Goal: Information Seeking & Learning: Learn about a topic

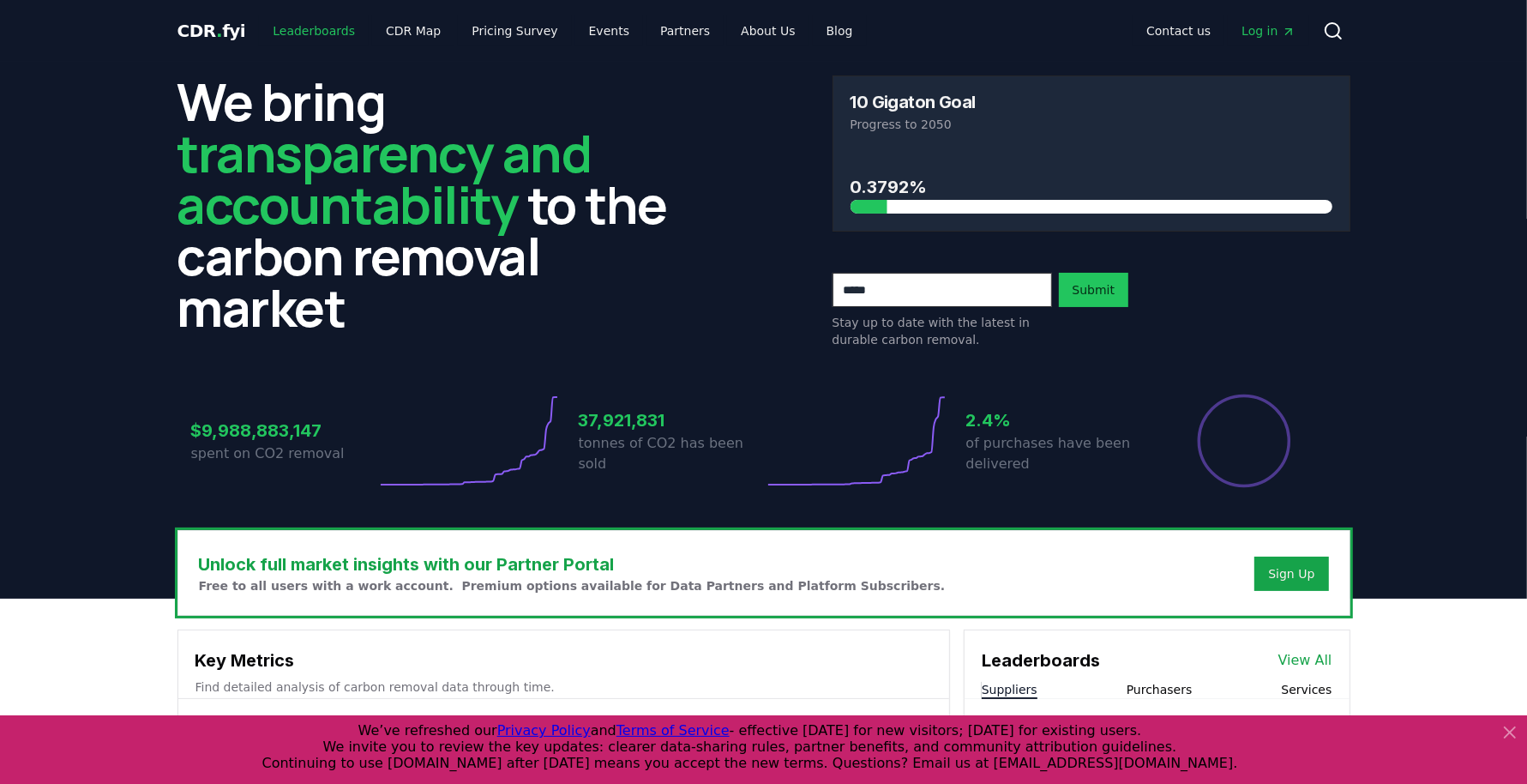
click at [290, 26] on link "Leaderboards" at bounding box center [313, 31] width 110 height 31
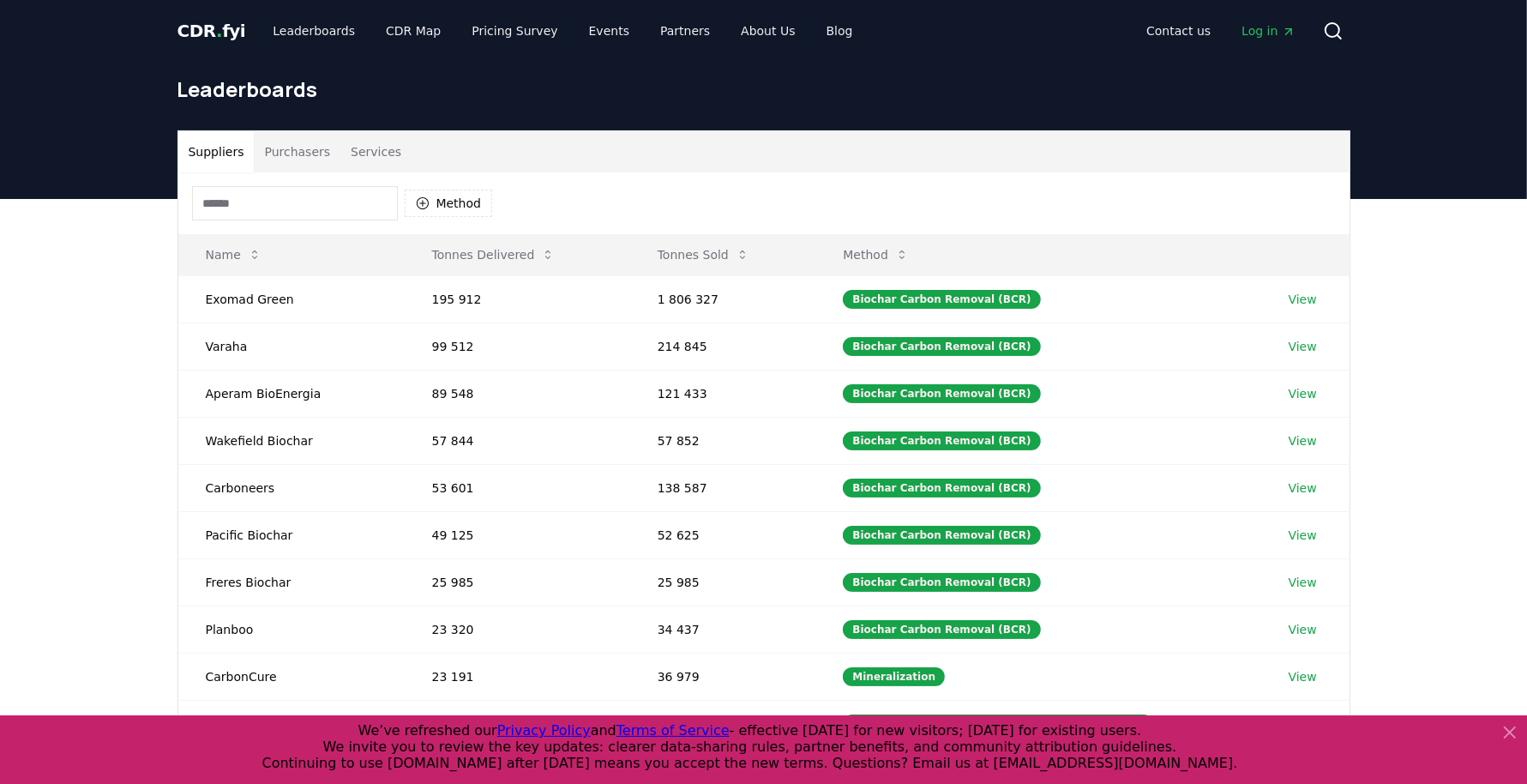
click at [308, 196] on input at bounding box center [295, 203] width 206 height 35
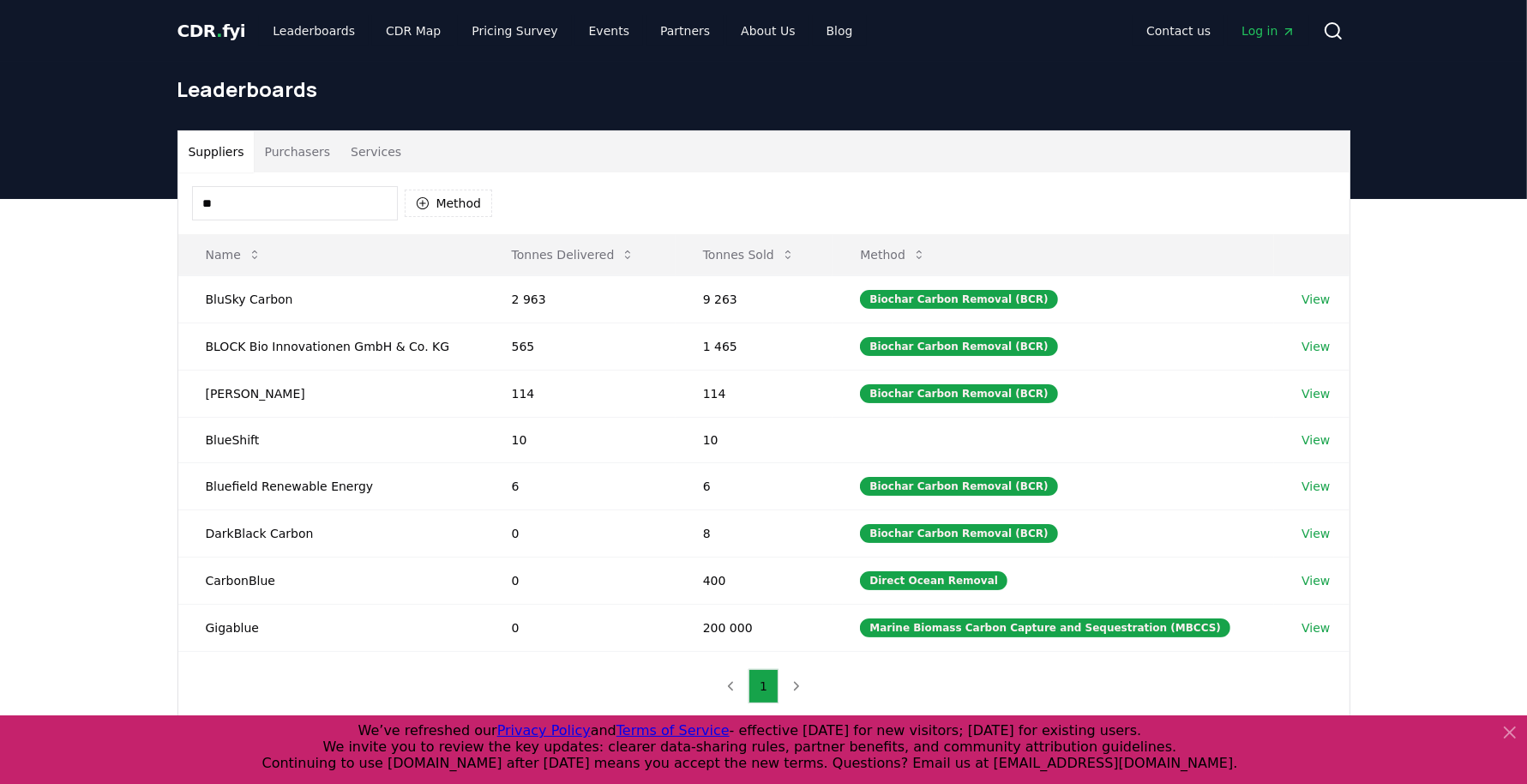
type input "*"
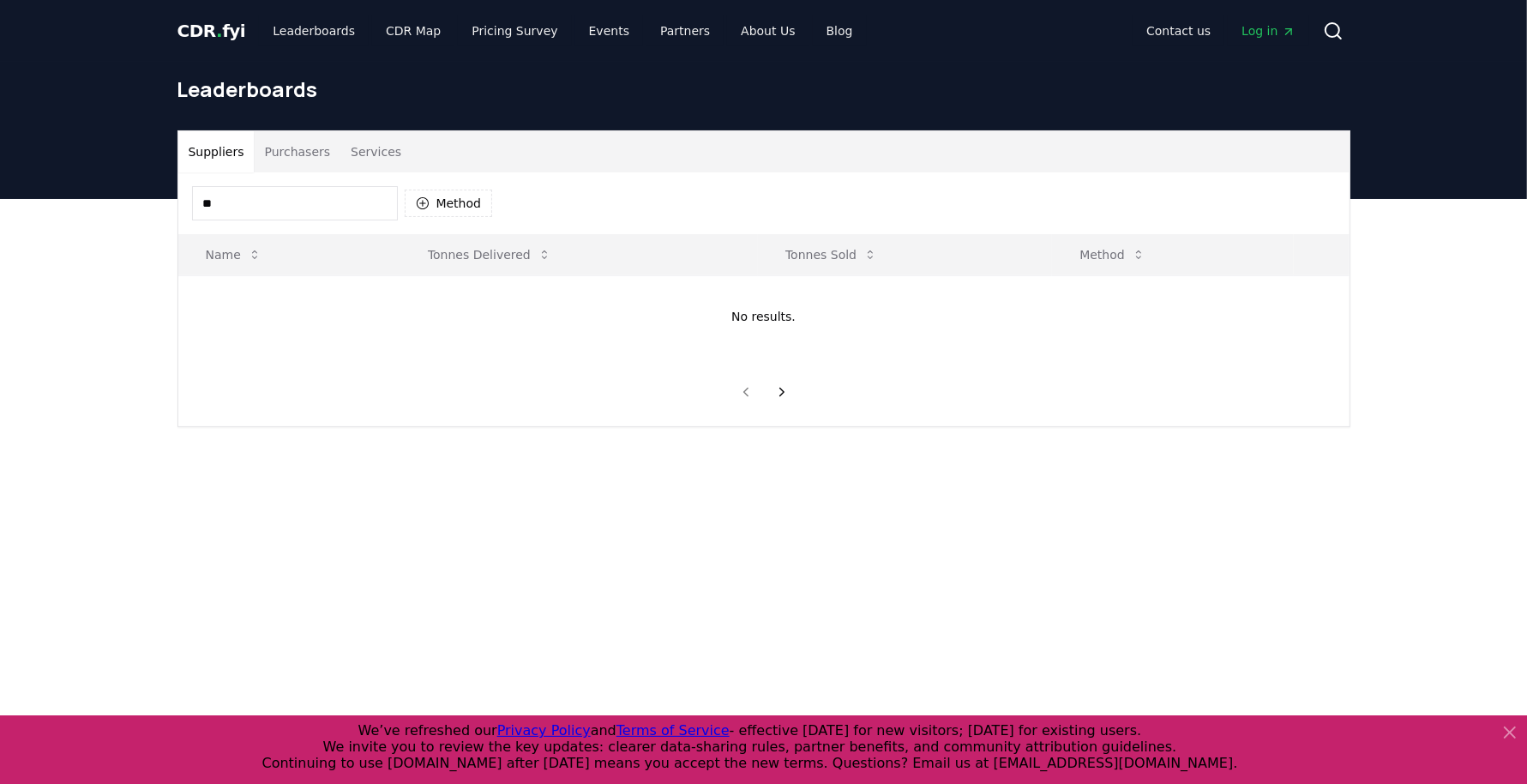
type input "*"
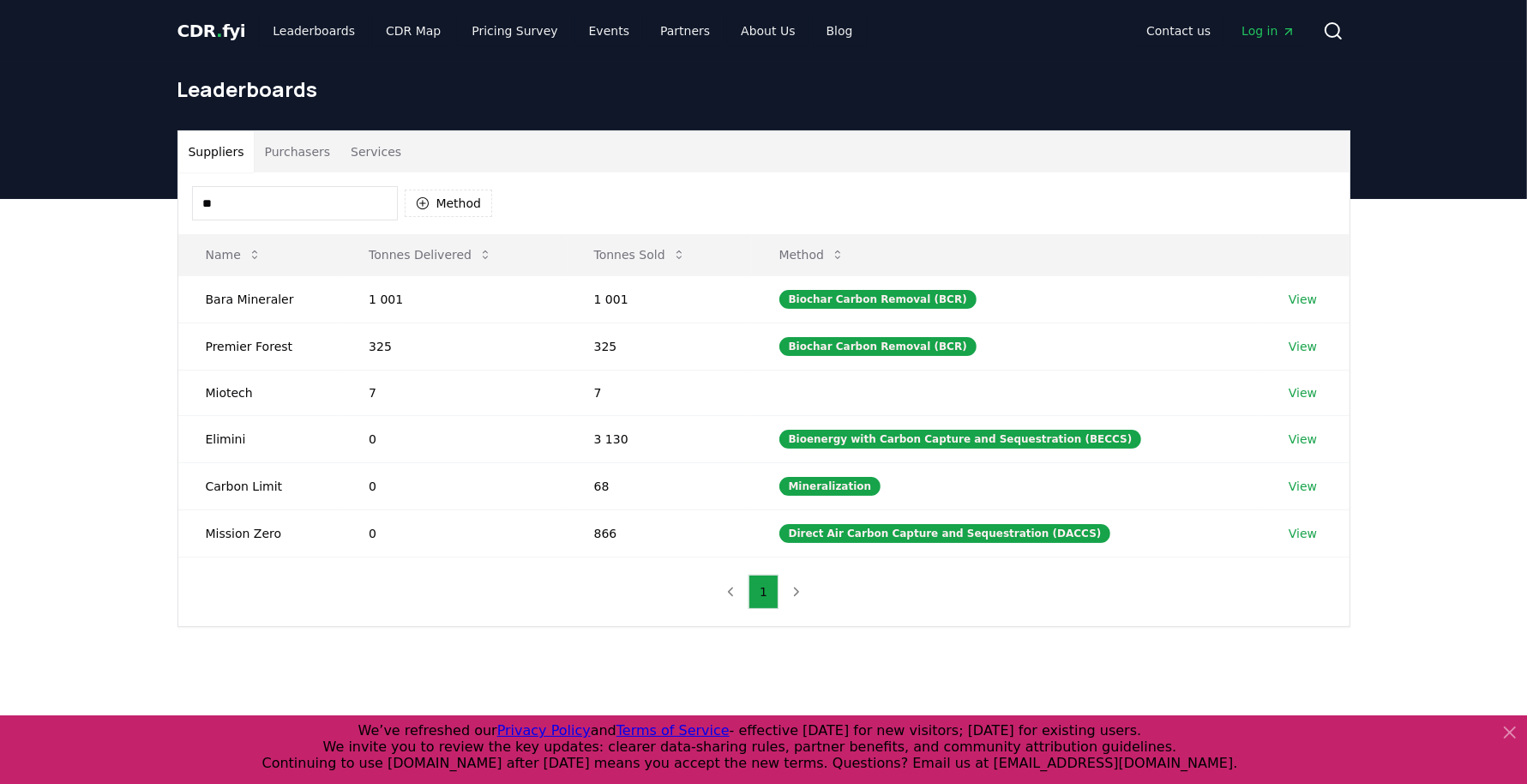
type input "*"
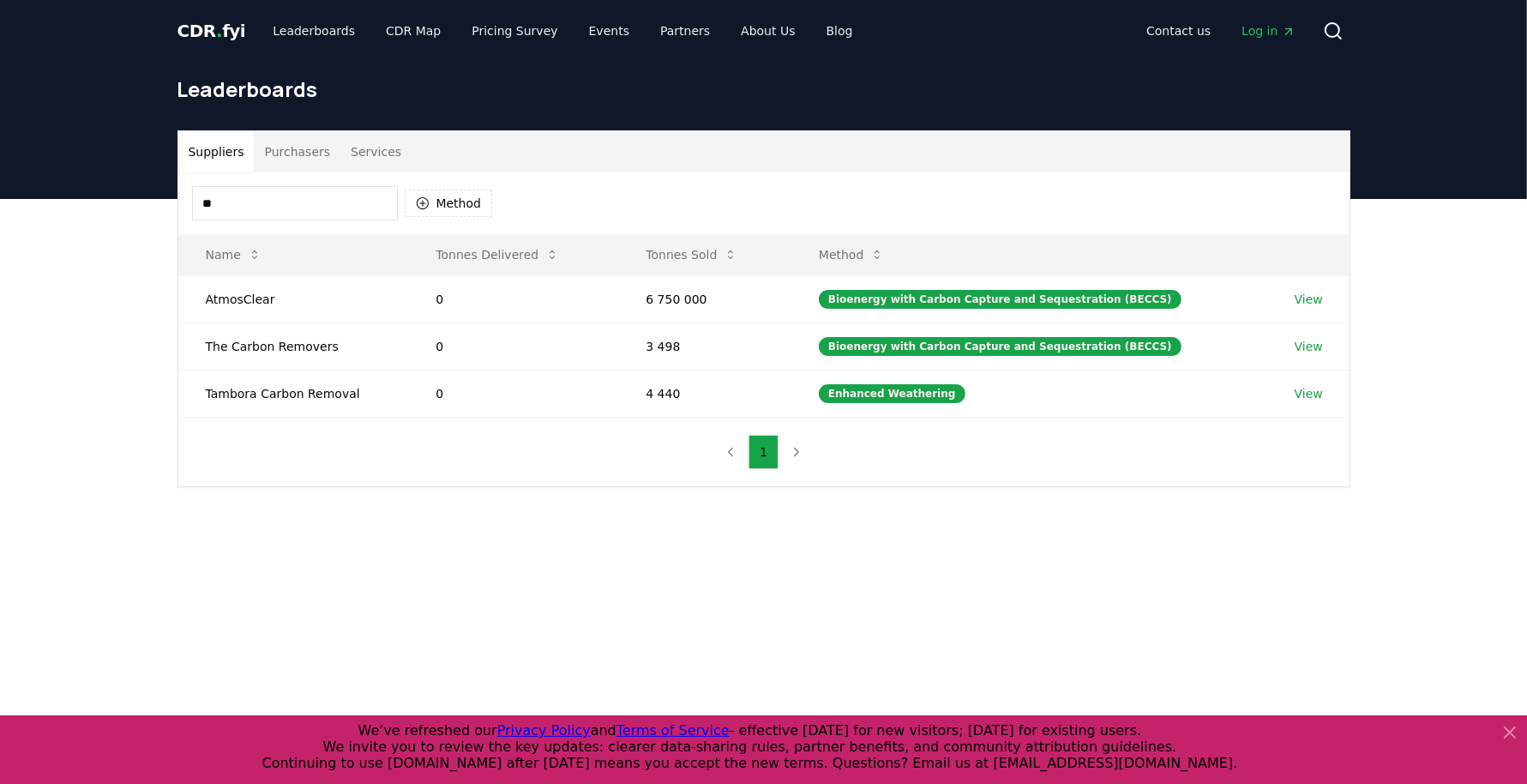
type input "*"
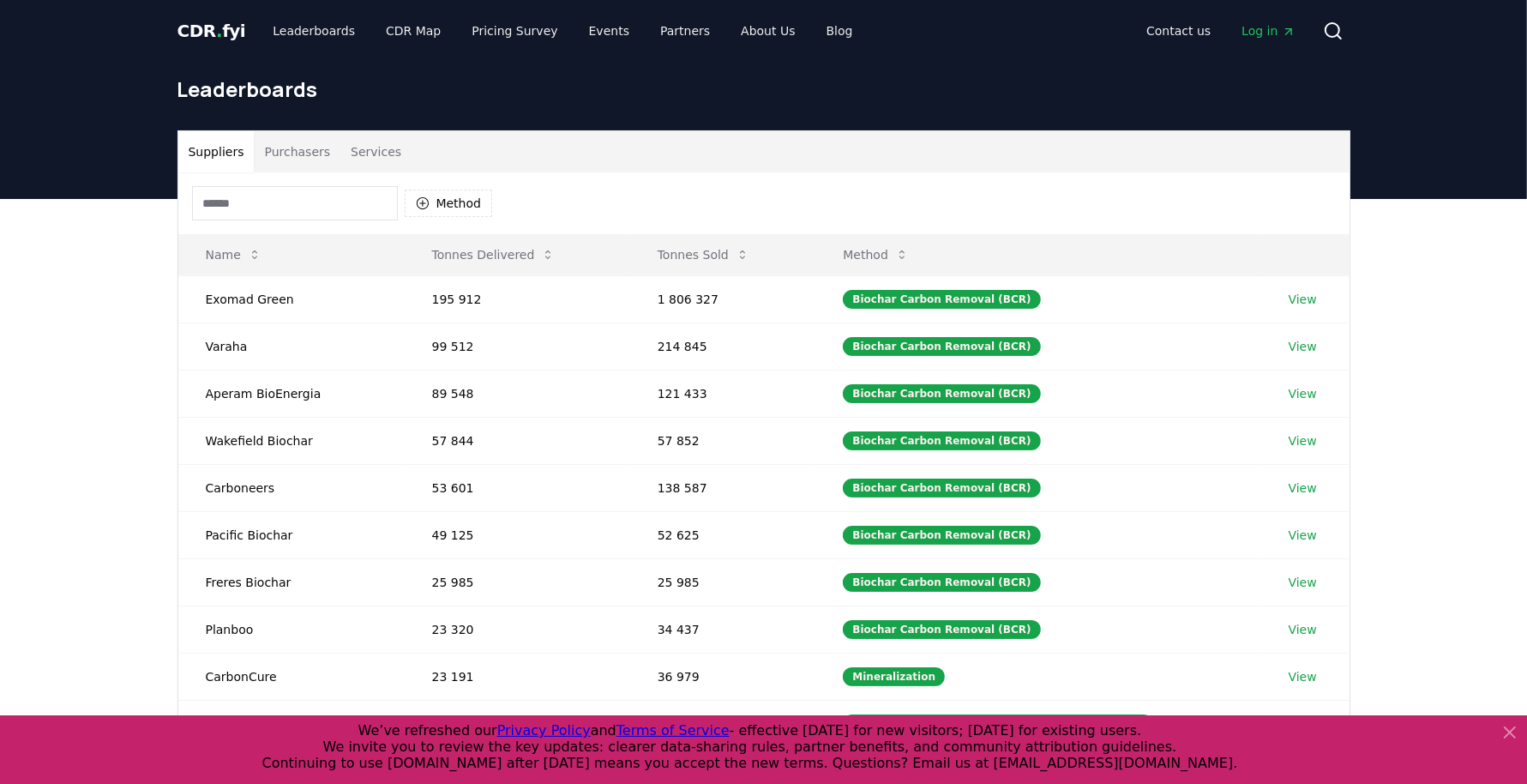
click at [296, 149] on button "Purchasers" at bounding box center [297, 151] width 87 height 41
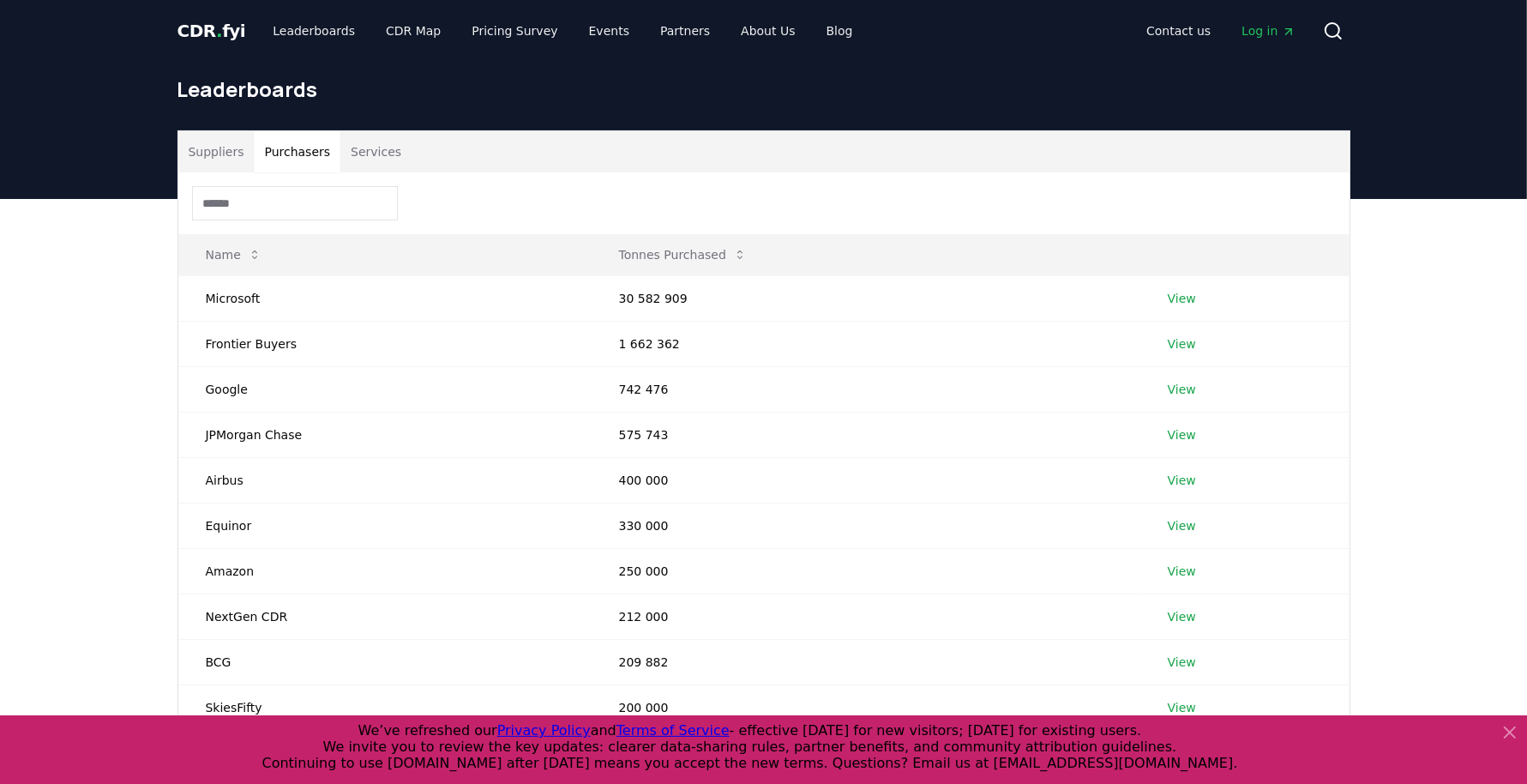
click at [281, 198] on input at bounding box center [295, 203] width 206 height 35
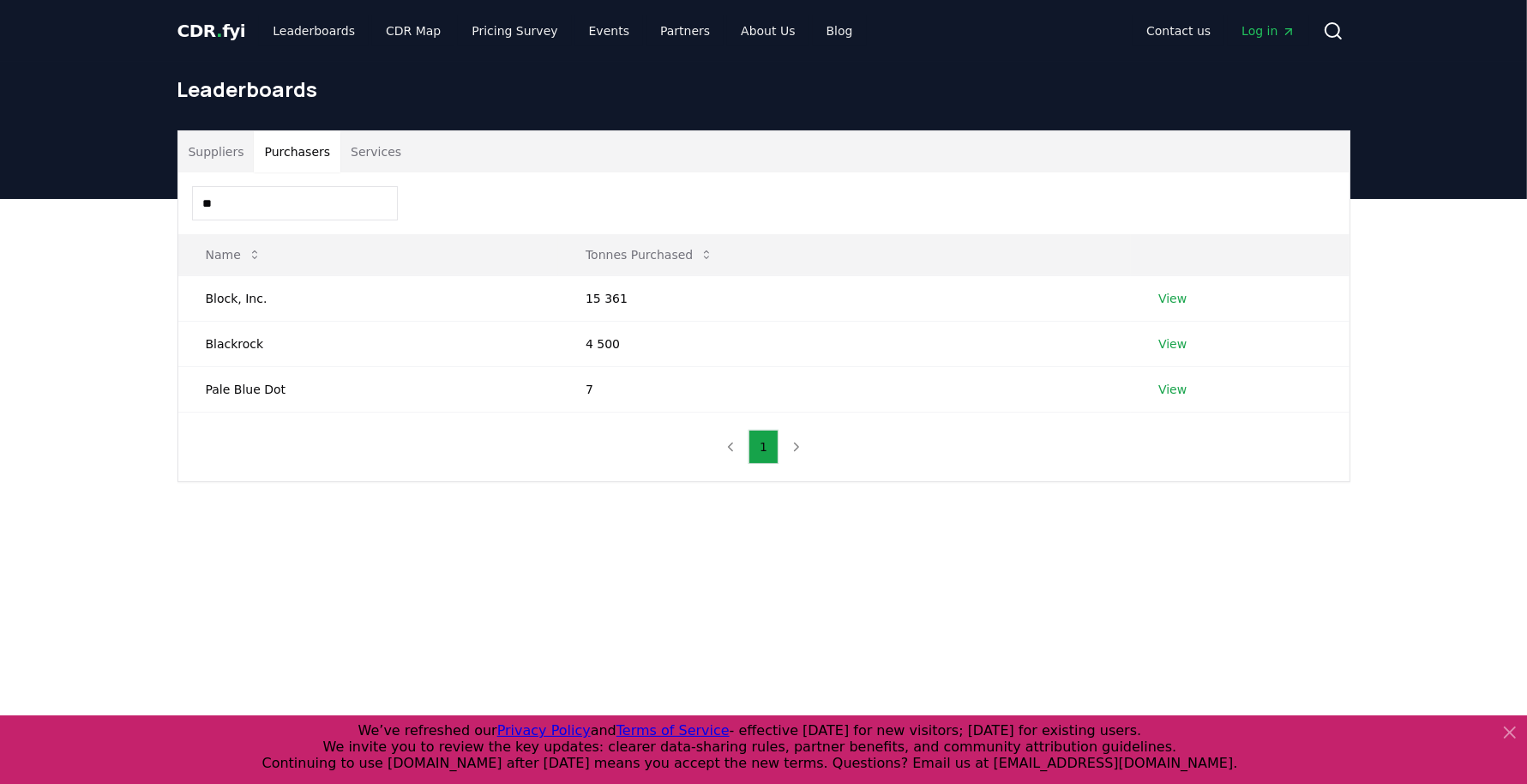
type input "*"
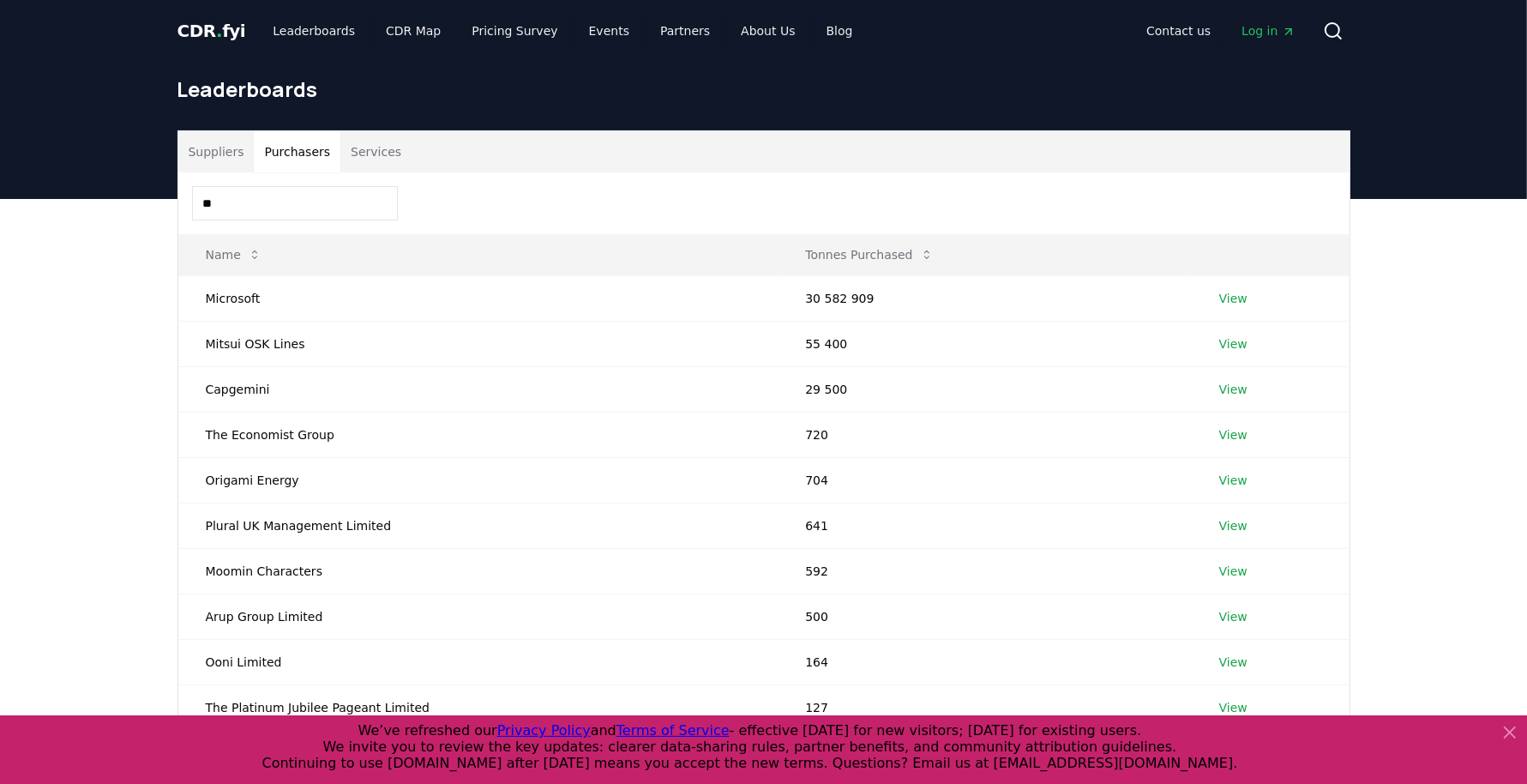
type input "*"
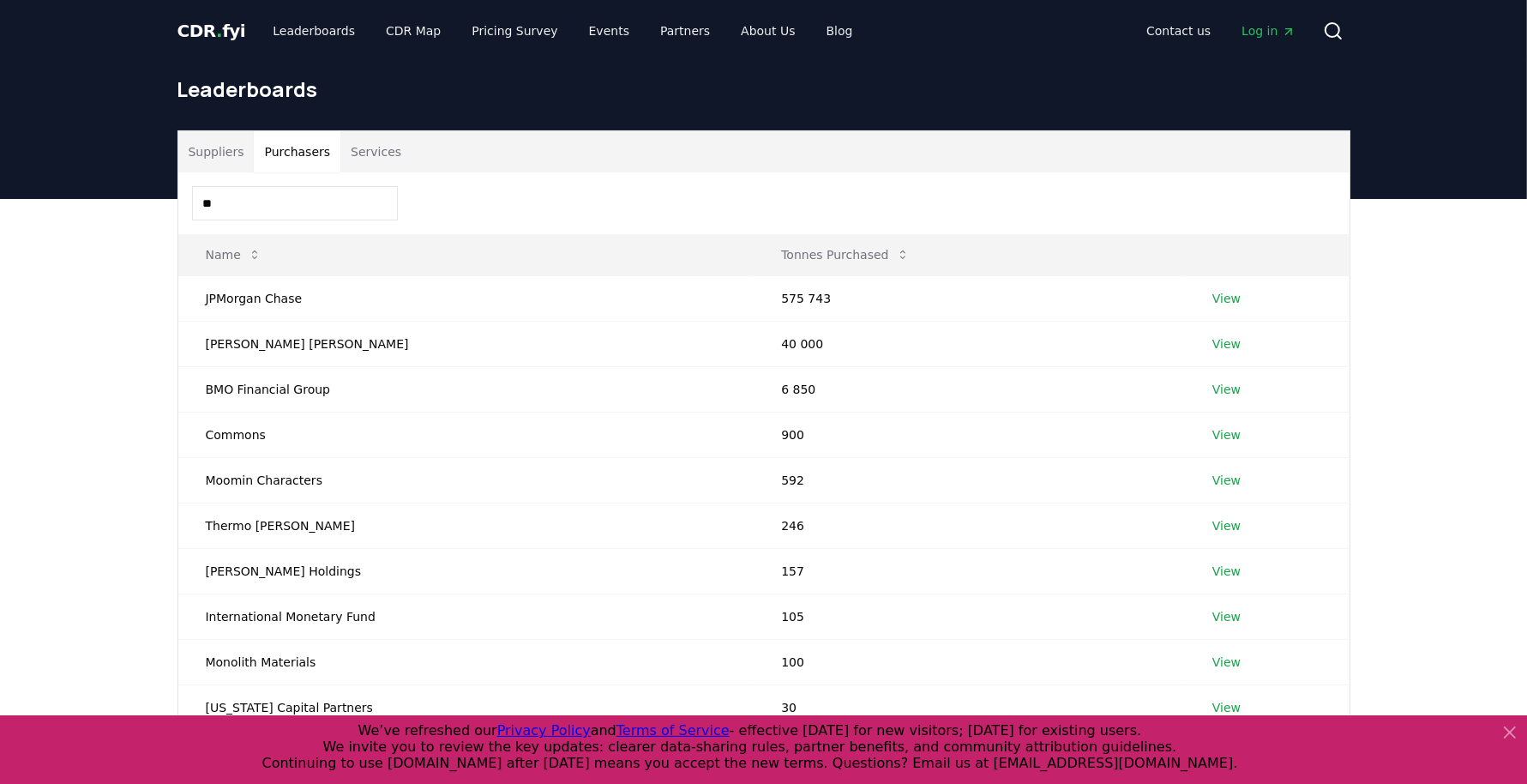
type input "*"
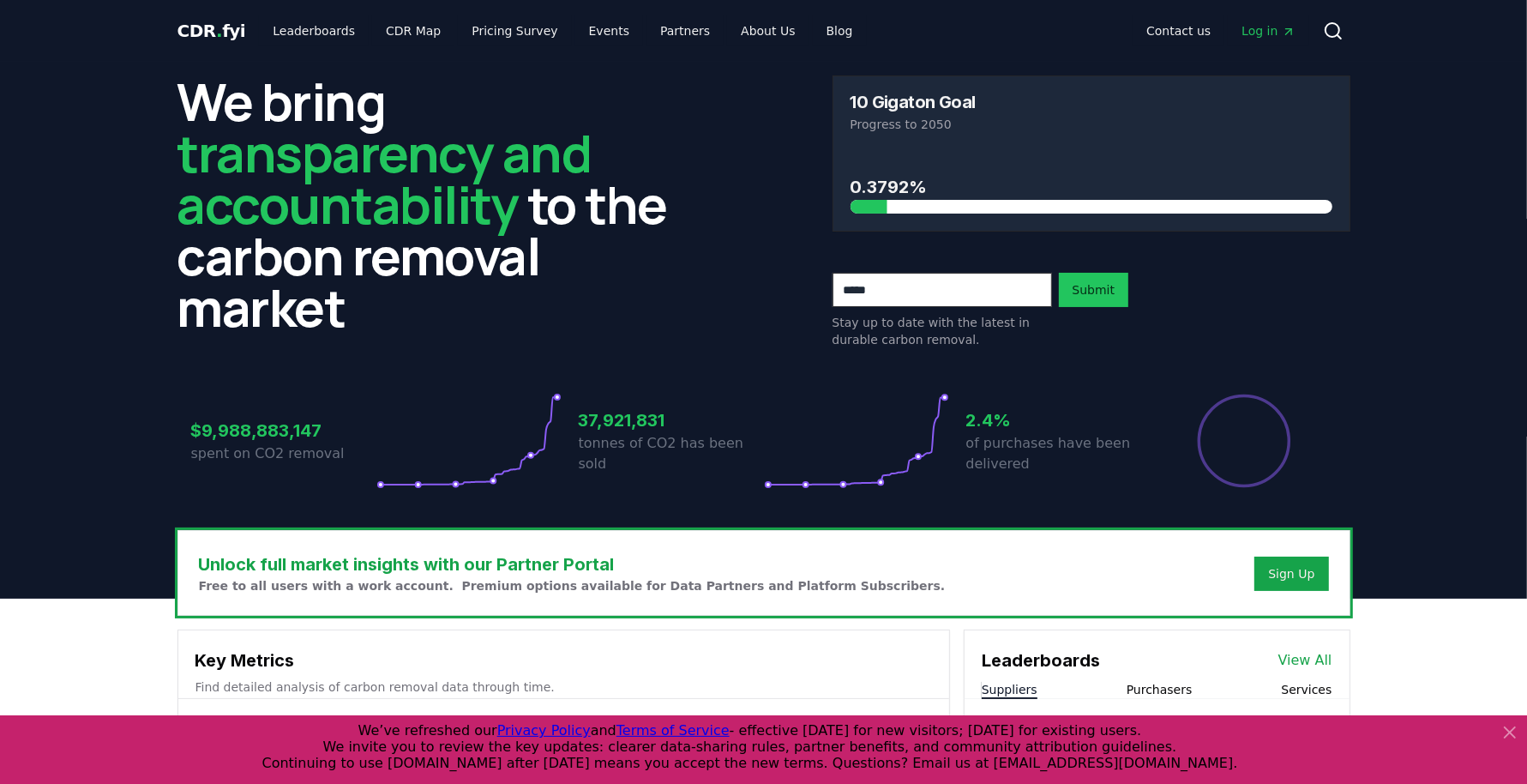
click at [1257, 38] on span "Log in" at bounding box center [1268, 30] width 53 height 17
click at [320, 26] on link "Leaderboards" at bounding box center [313, 31] width 110 height 31
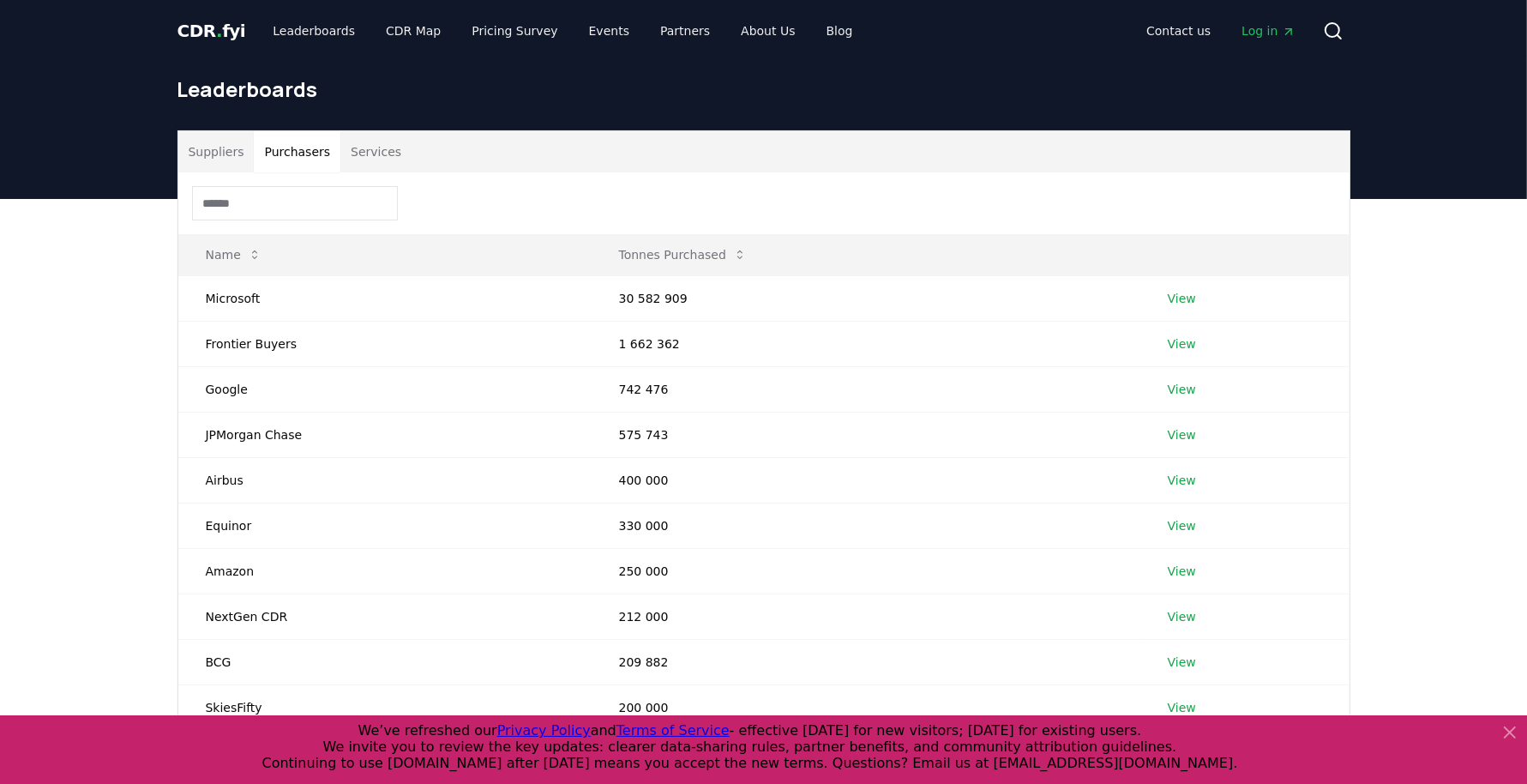
click at [297, 137] on button "Purchasers" at bounding box center [297, 151] width 87 height 41
click at [238, 301] on td "Microsoft" at bounding box center [385, 298] width 413 height 46
click at [1165, 286] on td "View" at bounding box center [1245, 298] width 209 height 46
click at [1171, 290] on link "View" at bounding box center [1182, 298] width 28 height 17
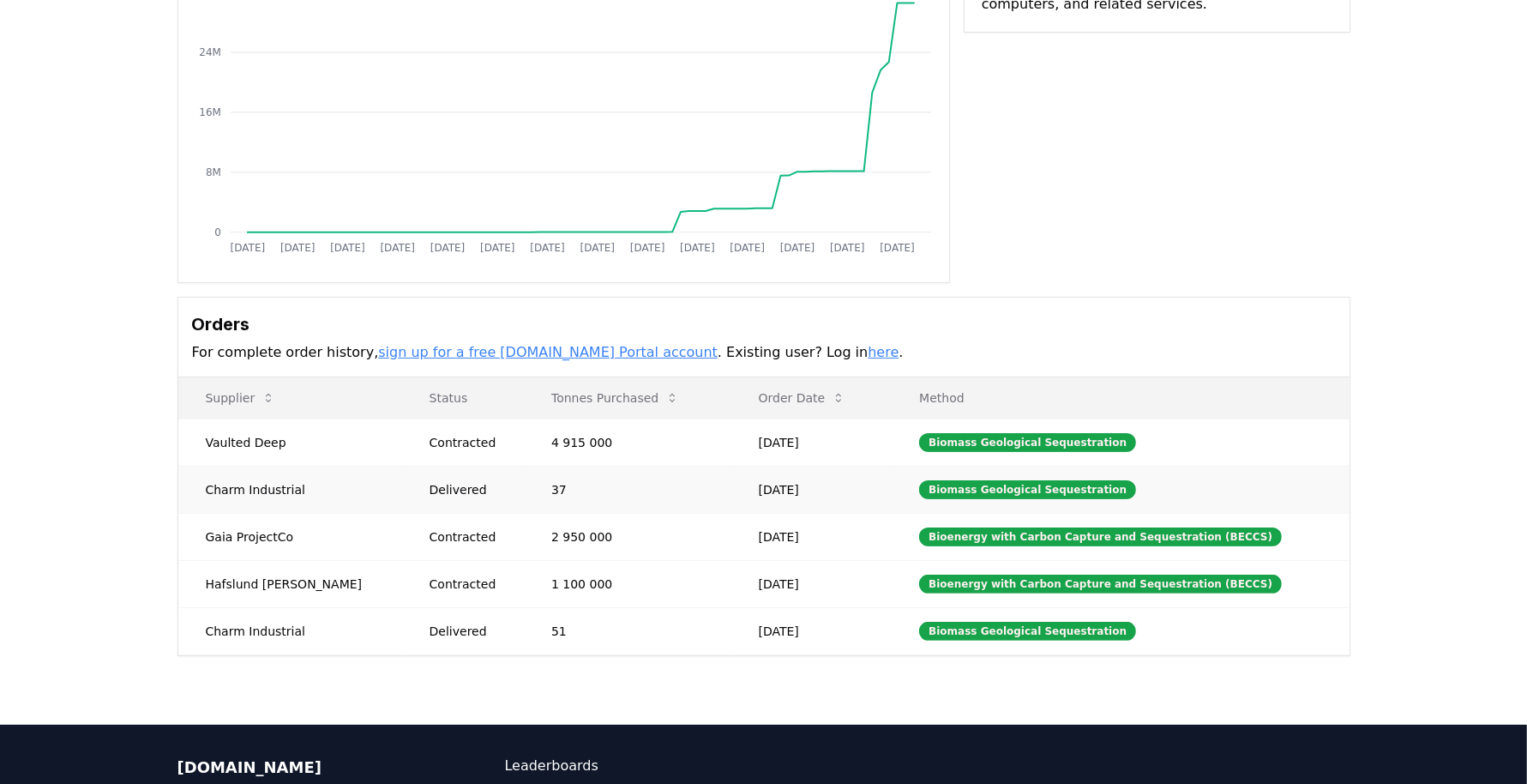
scroll to position [423, 0]
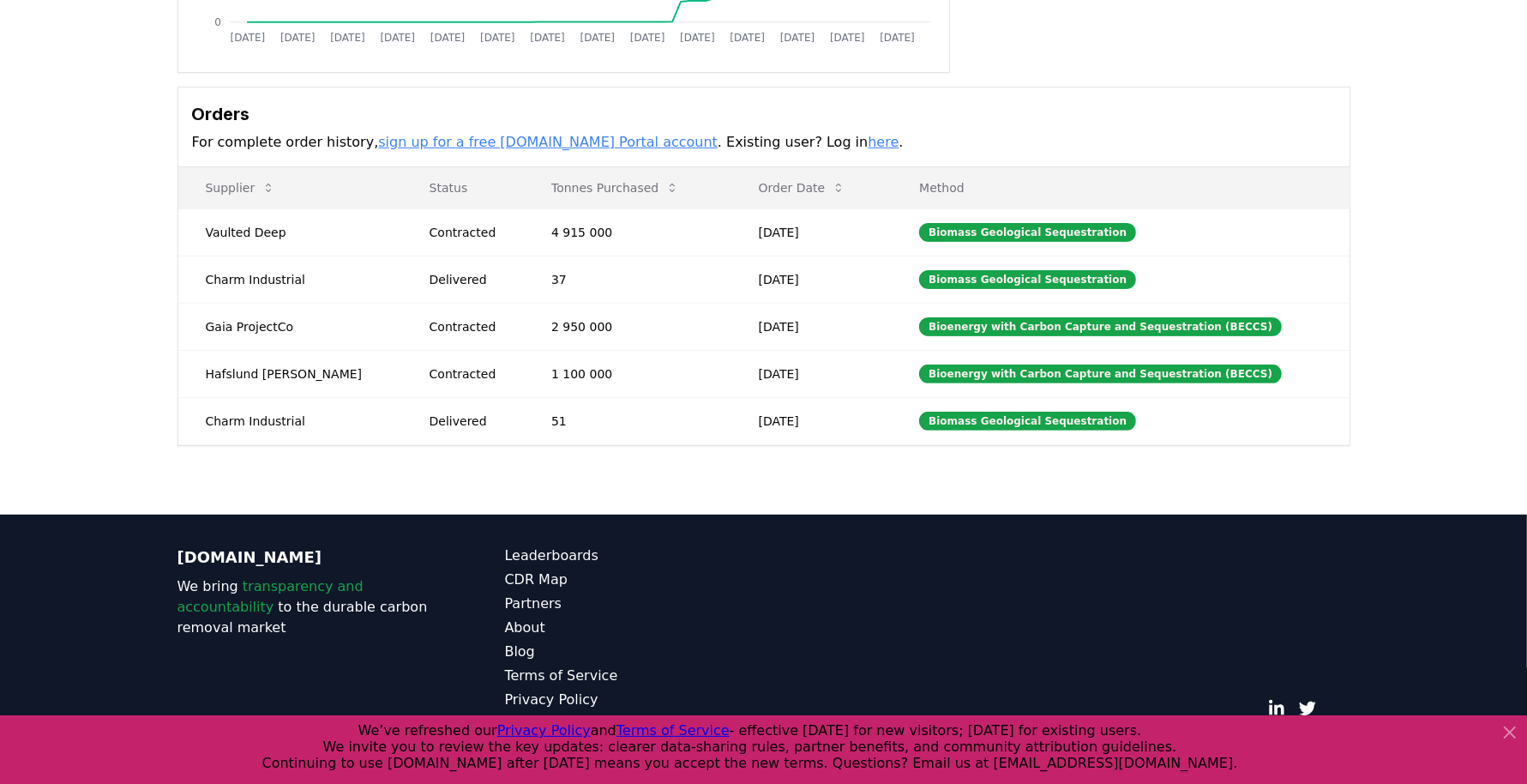
click at [485, 140] on link "sign up for a free CDR.fyi Portal account" at bounding box center [547, 142] width 340 height 16
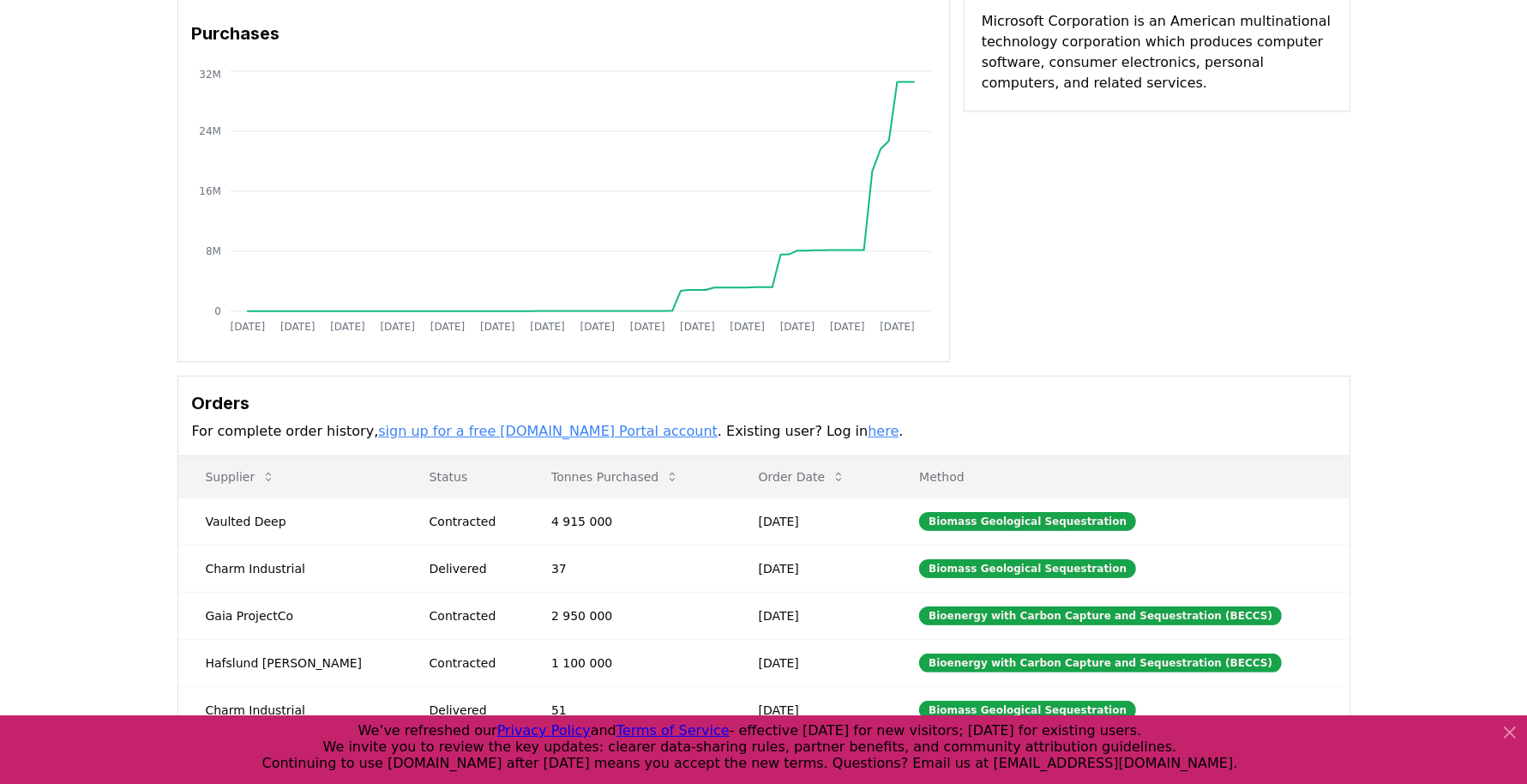
scroll to position [0, 0]
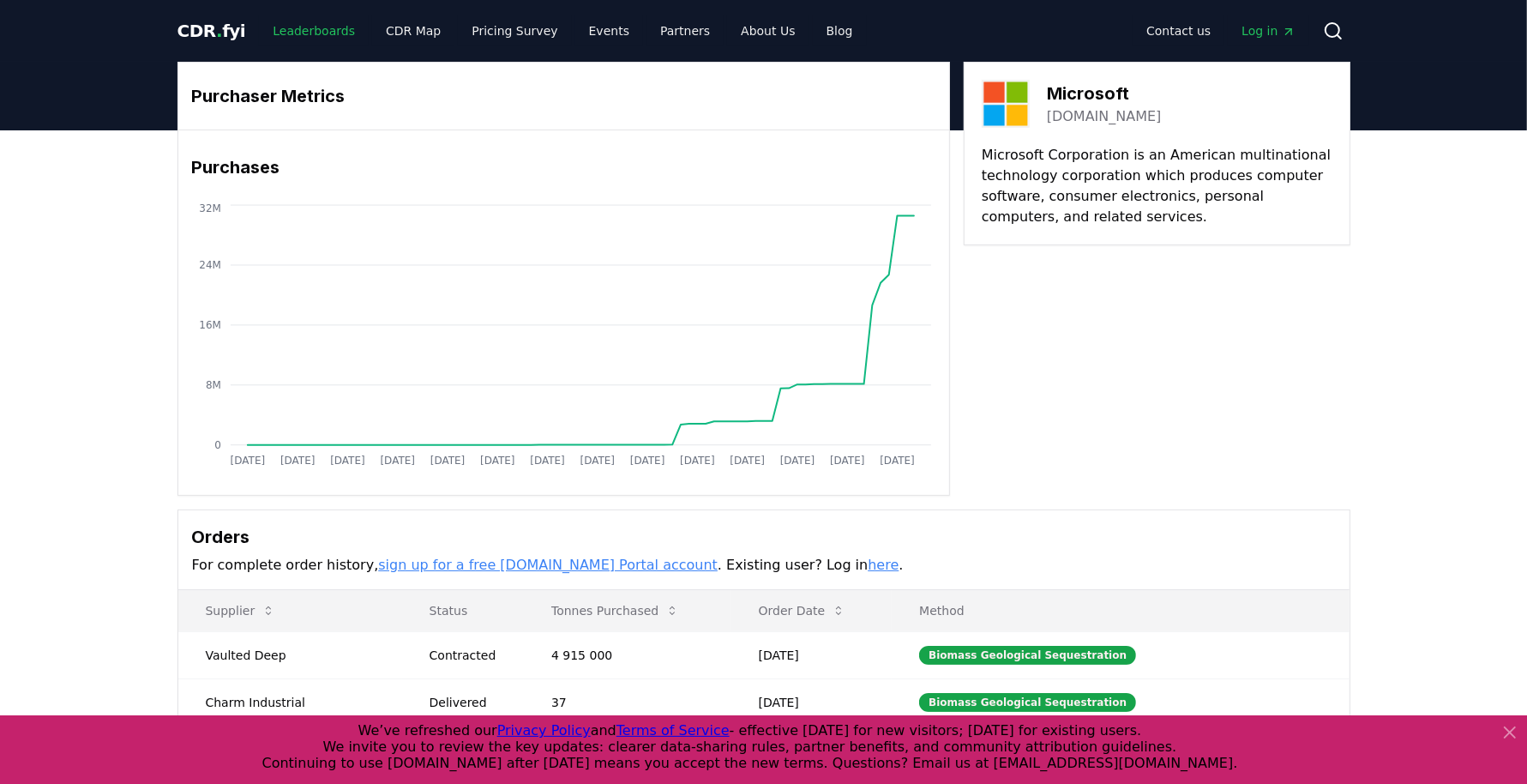
click at [317, 28] on link "Leaderboards" at bounding box center [313, 31] width 110 height 31
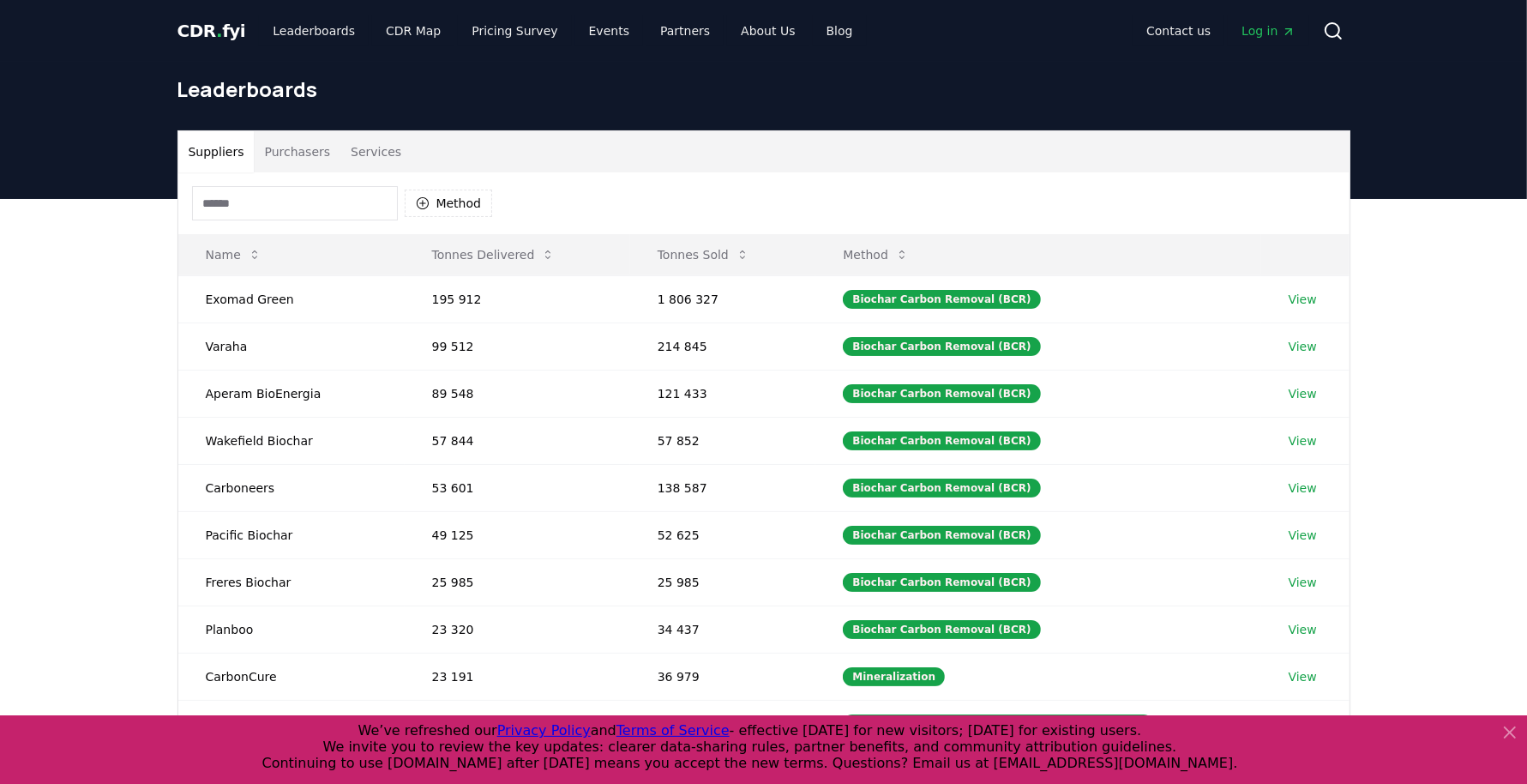
click at [316, 157] on button "Purchasers" at bounding box center [297, 151] width 87 height 41
click at [202, 153] on button "Suppliers" at bounding box center [217, 151] width 76 height 41
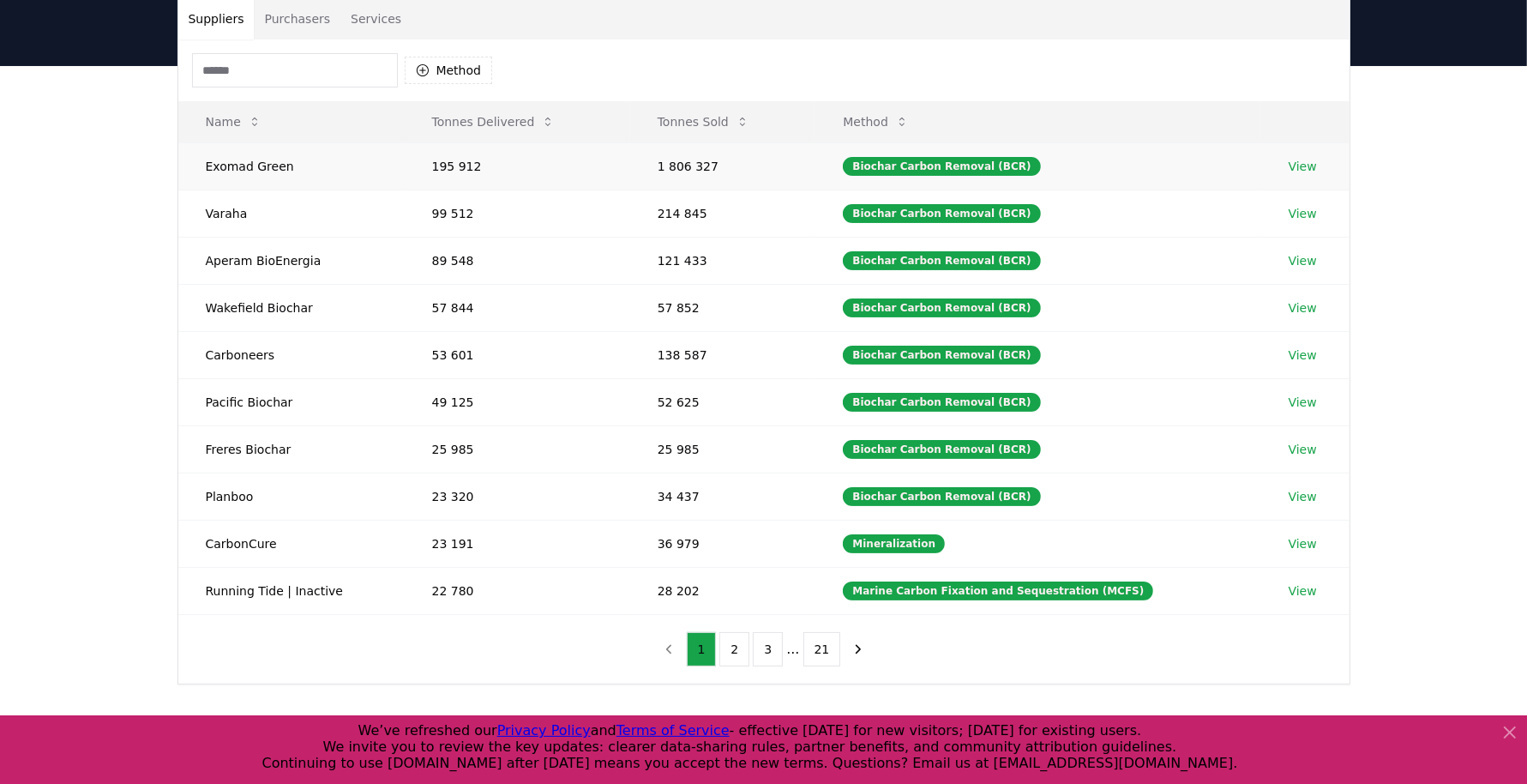
scroll to position [107, 0]
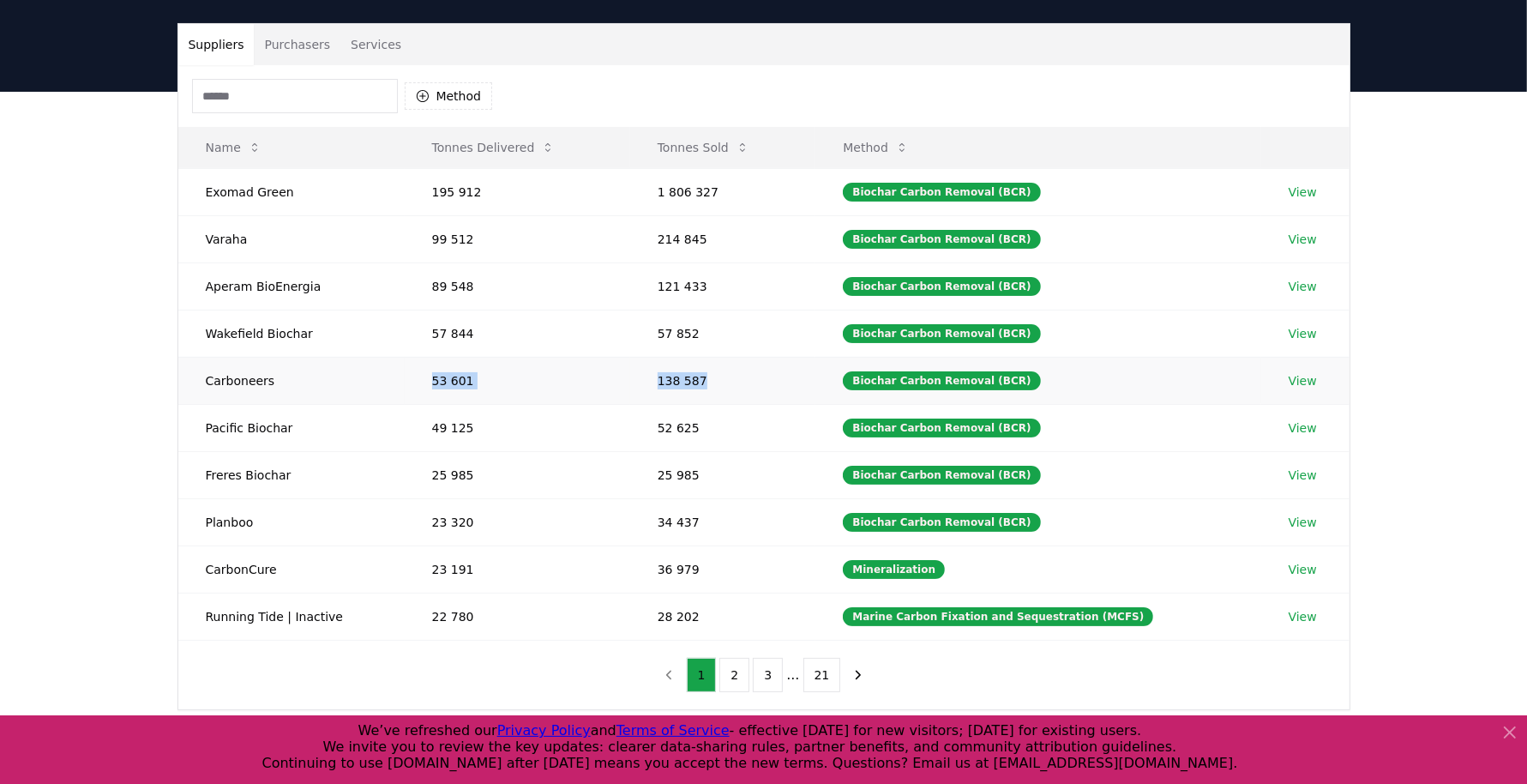
drag, startPoint x: 709, startPoint y: 375, endPoint x: 341, endPoint y: 372, distance: 368.0
click at [354, 372] on tr "Carboneers 53 601 138 587 Biochar Carbon Removal (BCR) View" at bounding box center [764, 381] width 1171 height 47
click at [145, 364] on div "Suppliers Purchasers Services Method Name Tonnes Delivered Tonnes Sold Method E…" at bounding box center [763, 435] width 1527 height 687
click at [716, 144] on button "Tonnes Sold" at bounding box center [703, 148] width 119 height 35
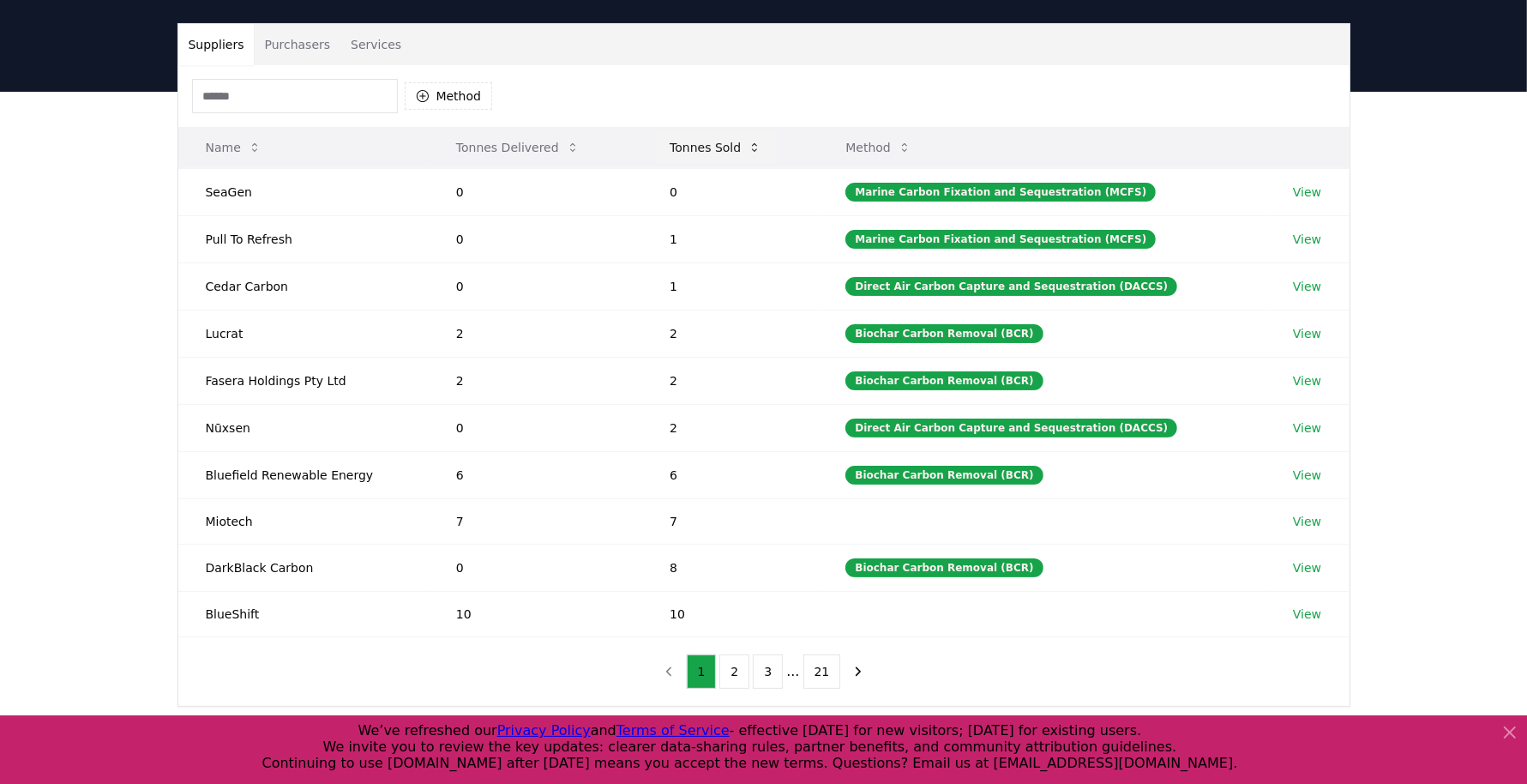
click at [716, 144] on button "Tonnes Sold" at bounding box center [715, 148] width 119 height 35
